Goal: Information Seeking & Learning: Find specific fact

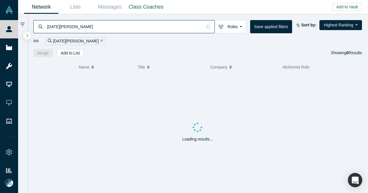
type input "[DATE][PERSON_NAME]"
